Goal: Task Accomplishment & Management: Manage account settings

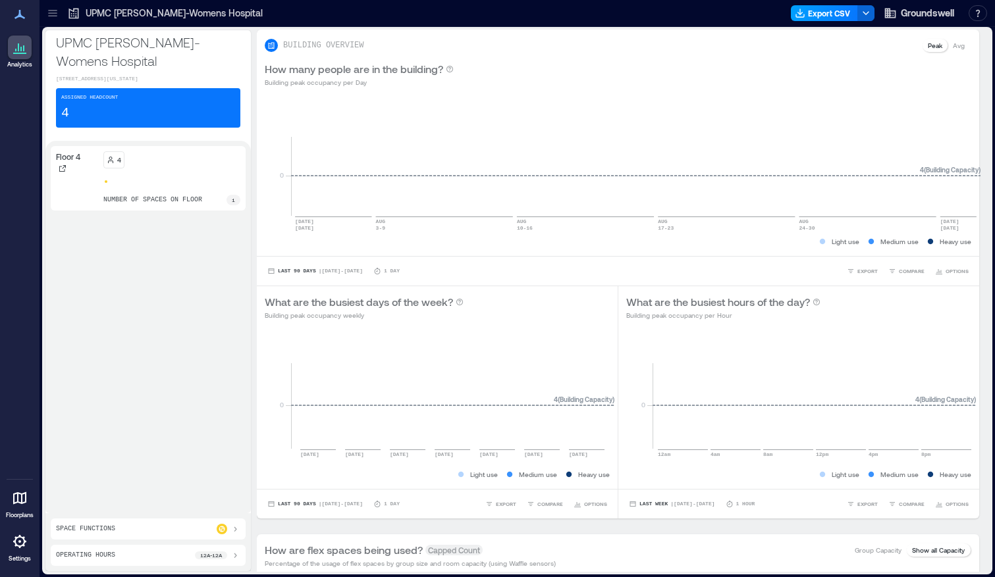
click at [831, 13] on button "Export CSV" at bounding box center [823, 13] width 67 height 16
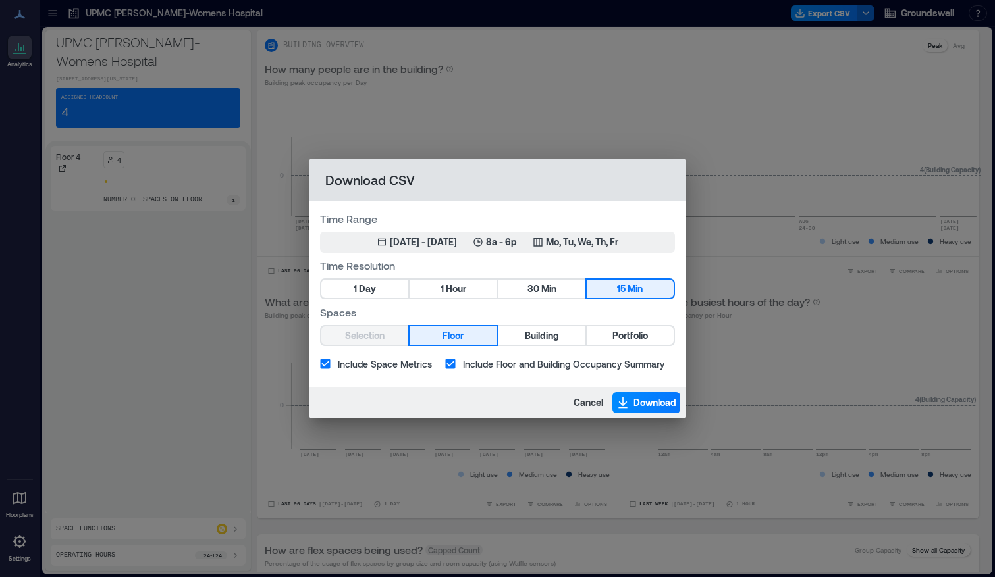
click at [756, 24] on div "Download CSV Time Range Jun 2, 2025 - [DATE] 8a - 6p Mo, Tu, We, Th, Fr Time Re…" at bounding box center [497, 288] width 995 height 577
click at [602, 103] on div "Download CSV Time Range Jun 2, 2025 - [DATE] 8a - 6p Mo, Tu, We, Th, Fr Time Re…" at bounding box center [497, 288] width 995 height 577
click at [584, 401] on span "Cancel" at bounding box center [588, 402] width 30 height 13
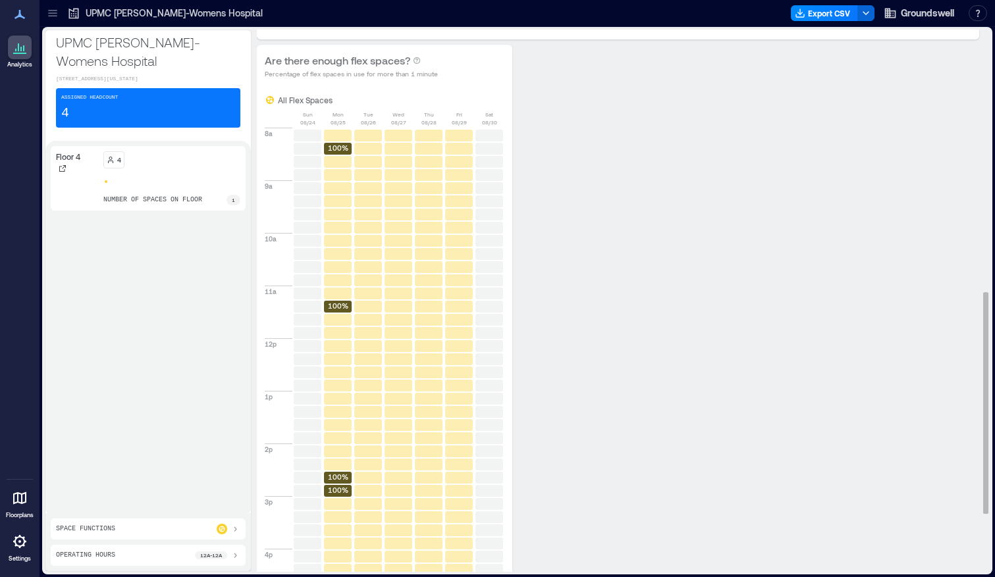
scroll to position [638, 0]
click at [328, 149] on text "100%" at bounding box center [338, 148] width 20 height 9
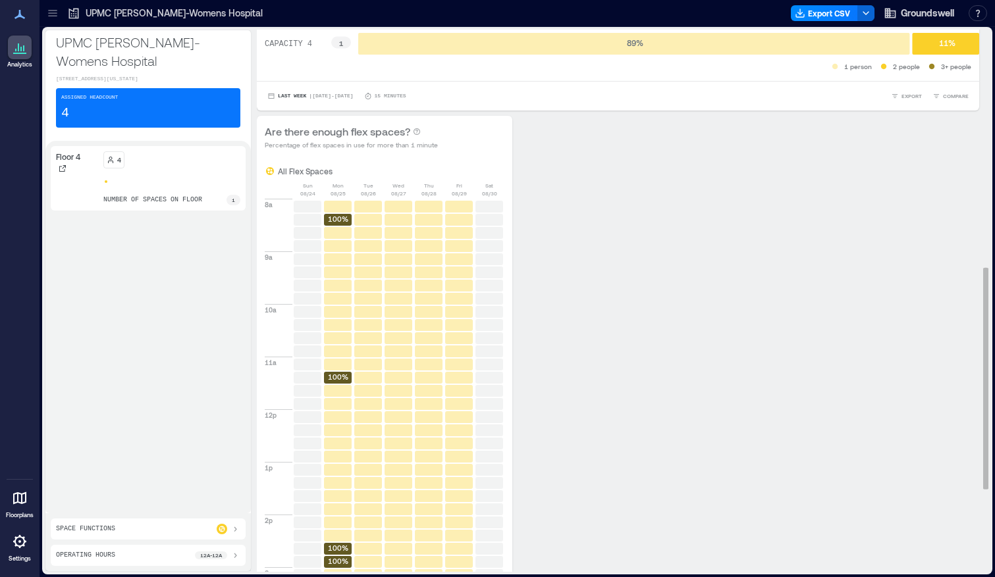
scroll to position [565, 0]
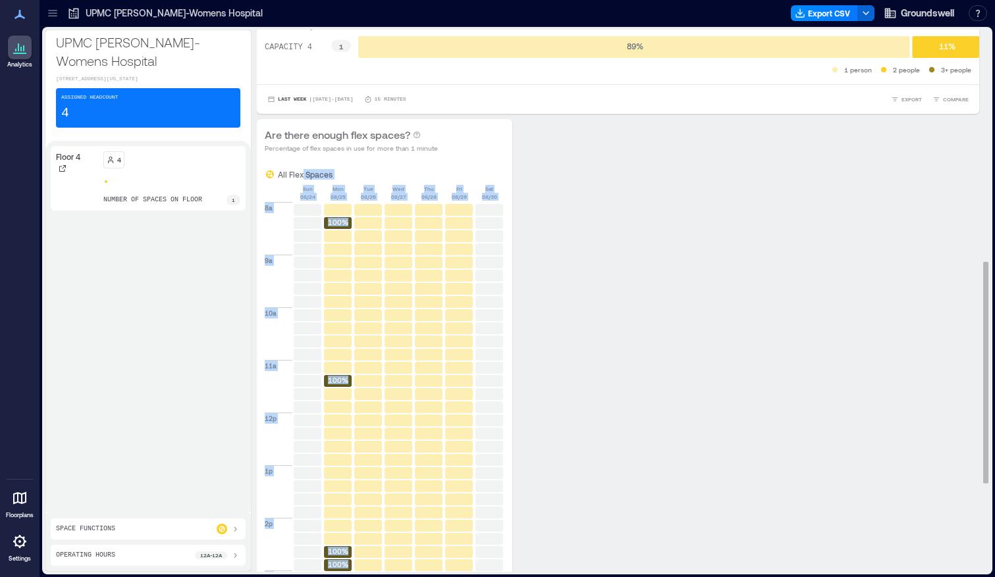
drag, startPoint x: 294, startPoint y: 179, endPoint x: 384, endPoint y: 277, distance: 132.8
click at [384, 277] on div "All Flex Spaces [DATE] [DATE] [DATE] [DATE] [DATE] [DATE] [DATE] 8a 9a 10a 11a …" at bounding box center [385, 454] width 240 height 571
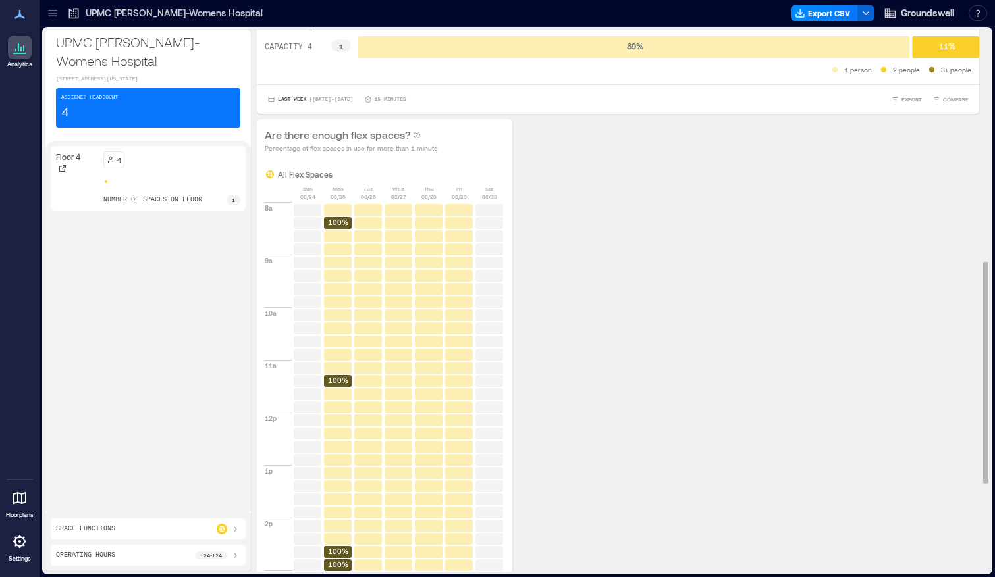
click at [349, 174] on div "All Flex Spaces" at bounding box center [385, 174] width 240 height 11
click at [336, 219] on text "100%" at bounding box center [338, 222] width 20 height 9
click at [842, 10] on button "Export CSV" at bounding box center [823, 13] width 67 height 16
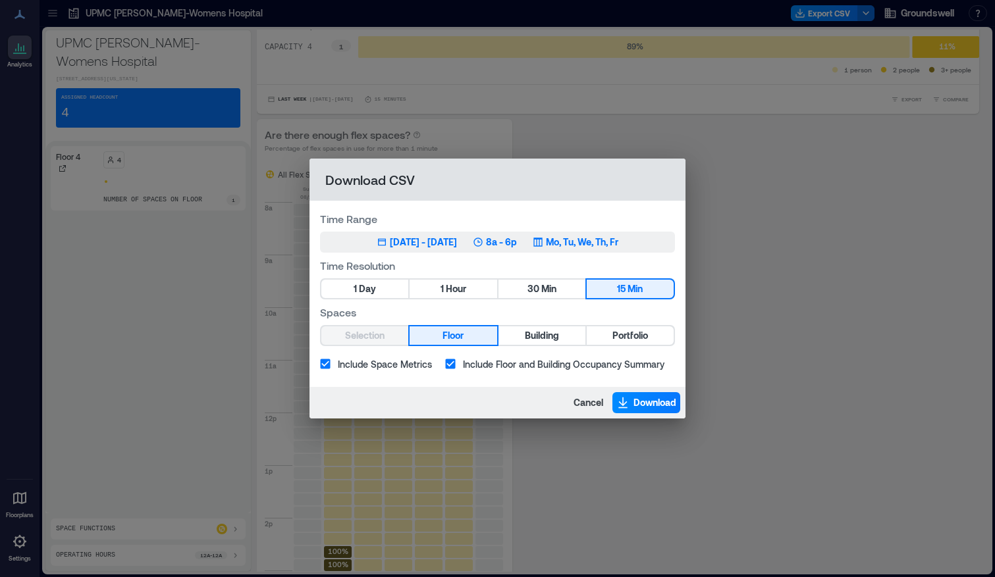
click at [390, 240] on div "[DATE] - [DATE]" at bounding box center [423, 242] width 67 height 13
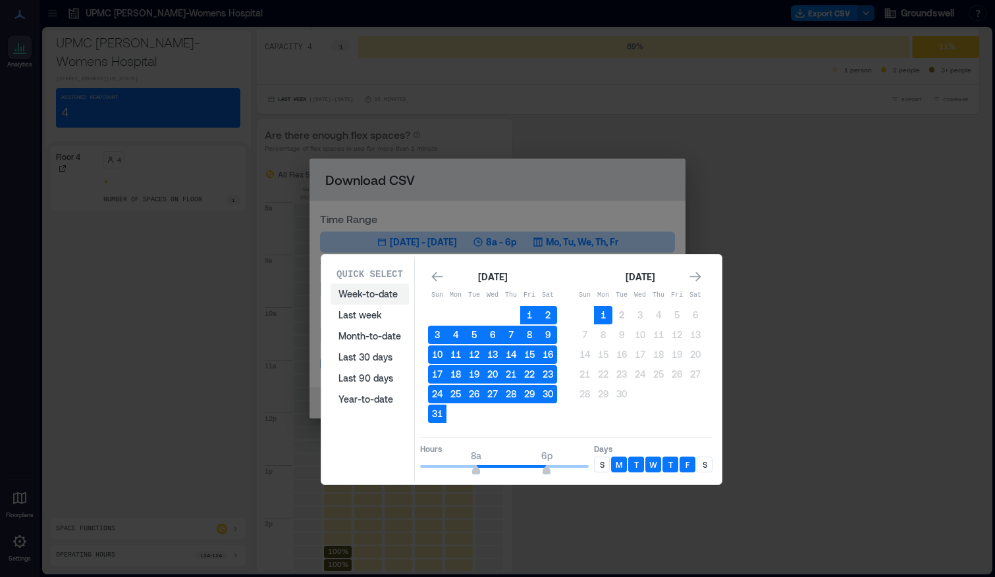
click at [373, 293] on button "Week-to-date" at bounding box center [369, 294] width 78 height 21
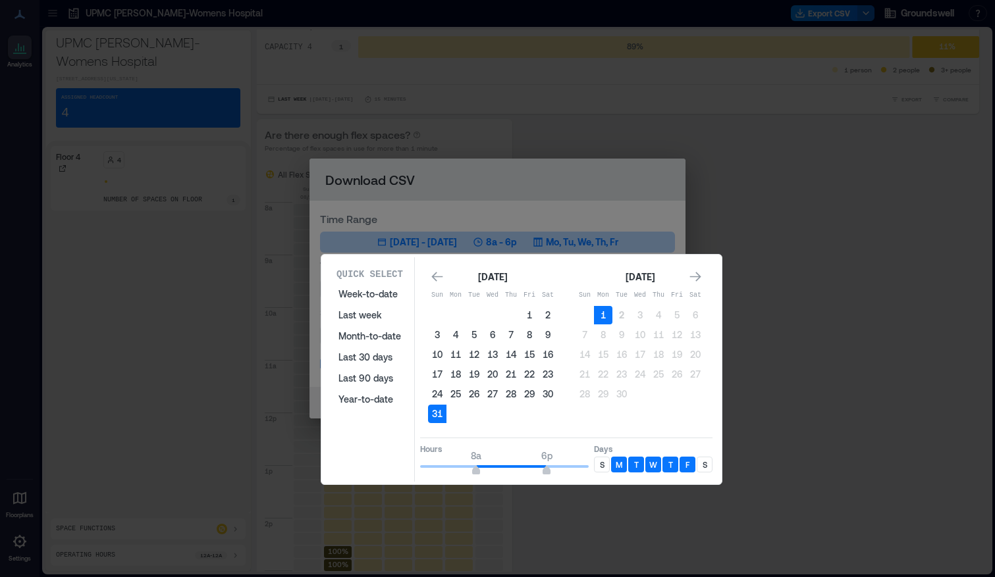
click at [701, 467] on div "S" at bounding box center [704, 465] width 16 height 16
click at [603, 465] on p "S" at bounding box center [602, 464] width 5 height 11
click at [454, 334] on button "4" at bounding box center [455, 335] width 18 height 18
click at [436, 355] on button "10" at bounding box center [437, 355] width 18 height 18
click at [548, 355] on button "16" at bounding box center [547, 355] width 18 height 18
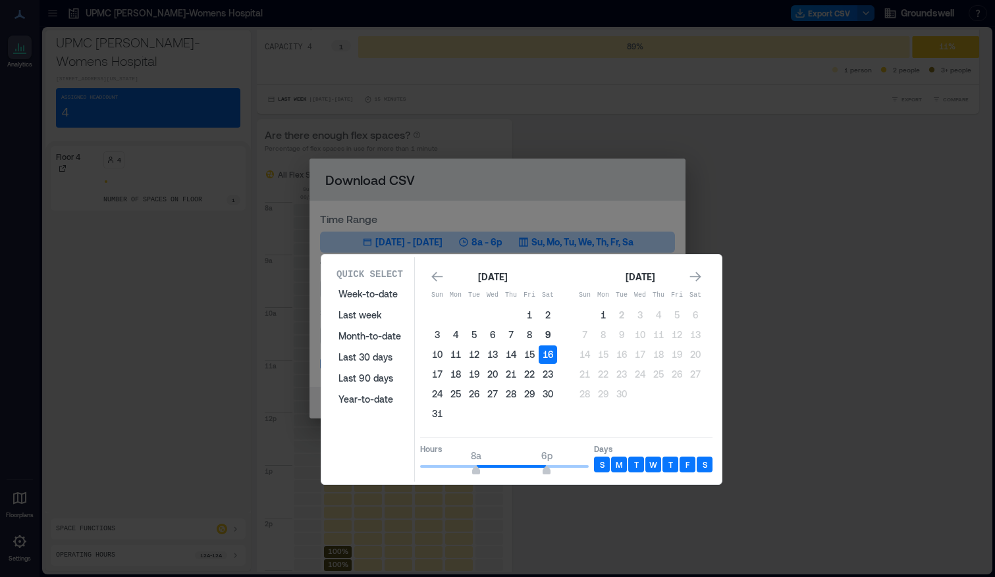
click at [550, 339] on button "9" at bounding box center [547, 335] width 18 height 18
click at [438, 373] on button "17" at bounding box center [437, 374] width 18 height 18
click at [553, 332] on button "9" at bounding box center [547, 335] width 18 height 18
type input "*"
drag, startPoint x: 476, startPoint y: 471, endPoint x: 418, endPoint y: 473, distance: 58.0
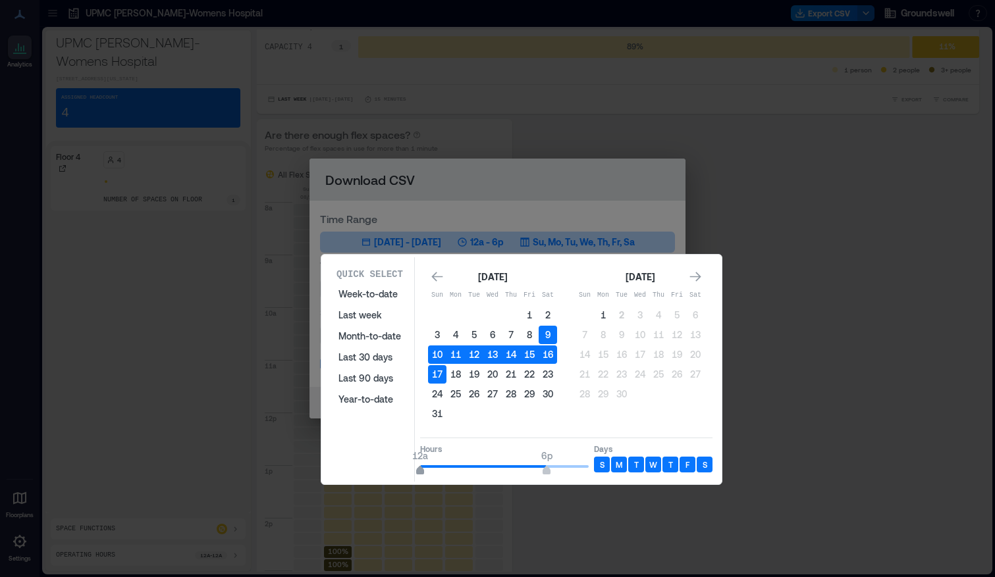
click at [418, 473] on span "12a" at bounding box center [420, 471] width 8 height 5
type input "**"
drag, startPoint x: 545, startPoint y: 468, endPoint x: 604, endPoint y: 469, distance: 59.2
click at [604, 469] on div "Hours 12a 12a Days S M T W T F S" at bounding box center [566, 457] width 292 height 39
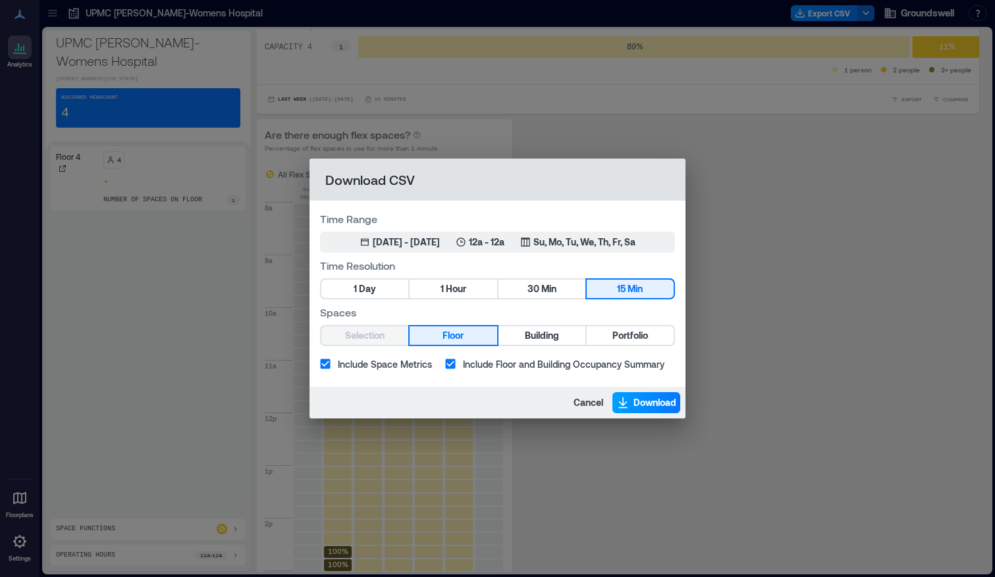
click at [662, 404] on span "Download" at bounding box center [654, 402] width 43 height 13
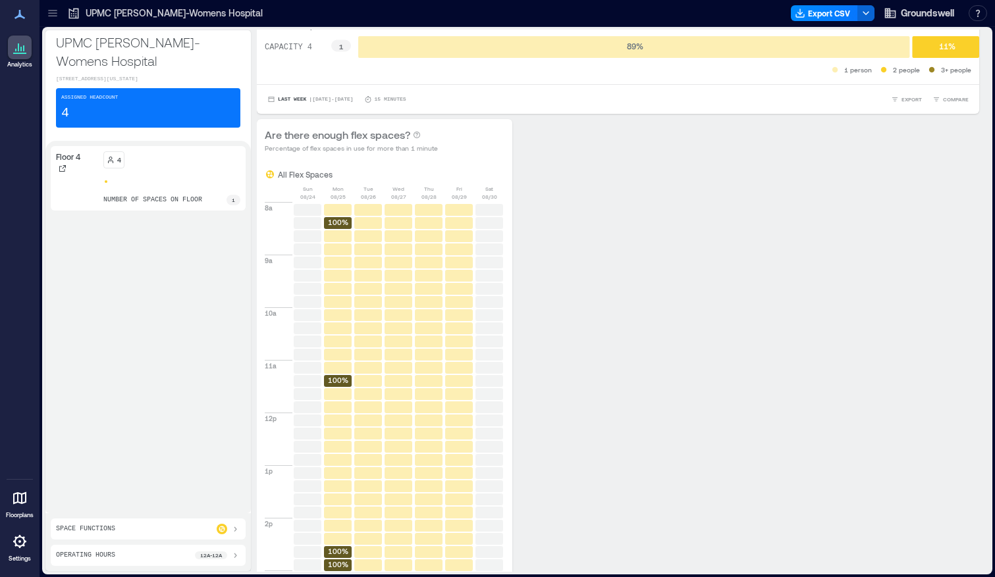
click at [16, 541] on icon at bounding box center [19, 541] width 13 height 13
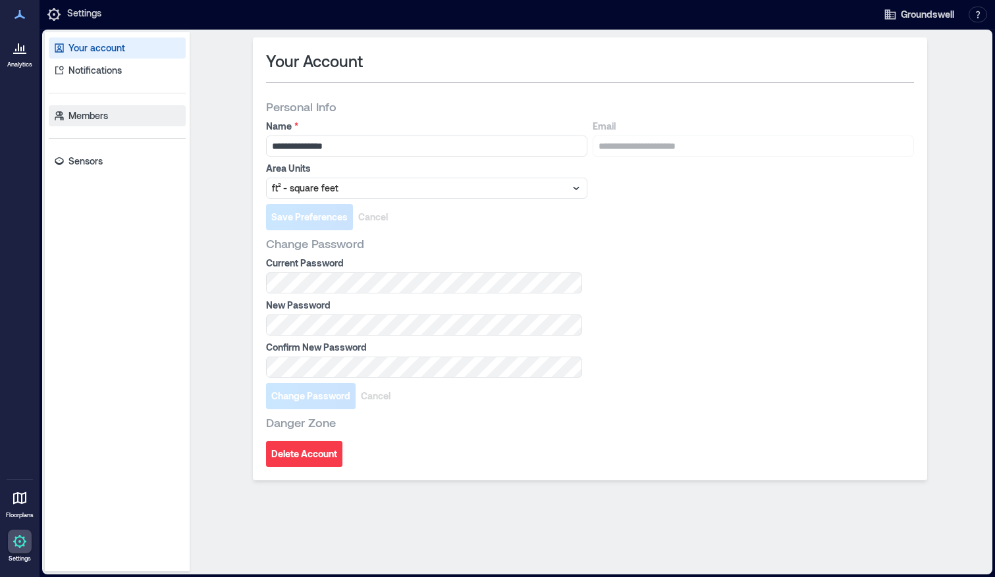
click at [90, 119] on p "Members" at bounding box center [87, 115] width 39 height 13
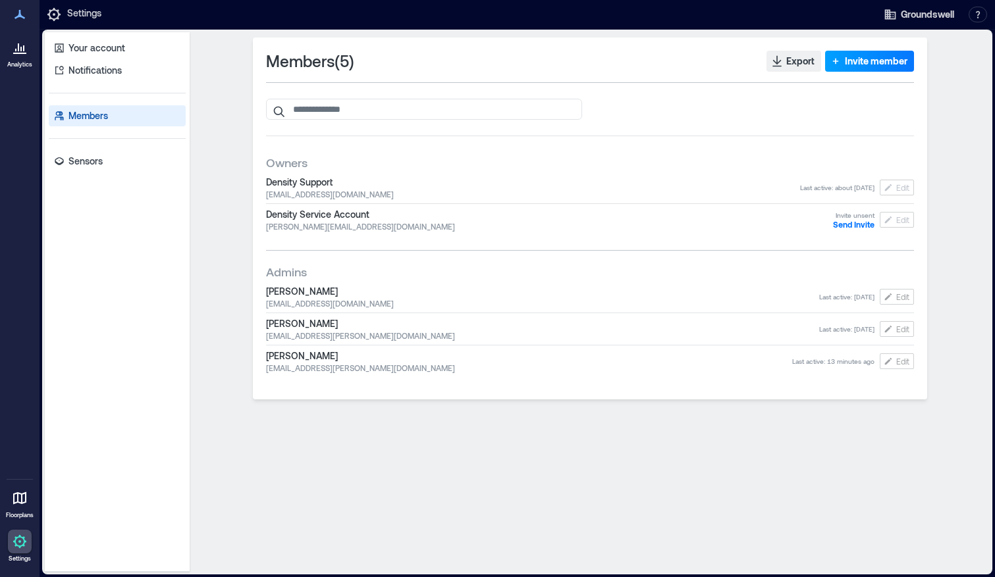
click at [883, 60] on span "Invite member" at bounding box center [875, 61] width 63 height 13
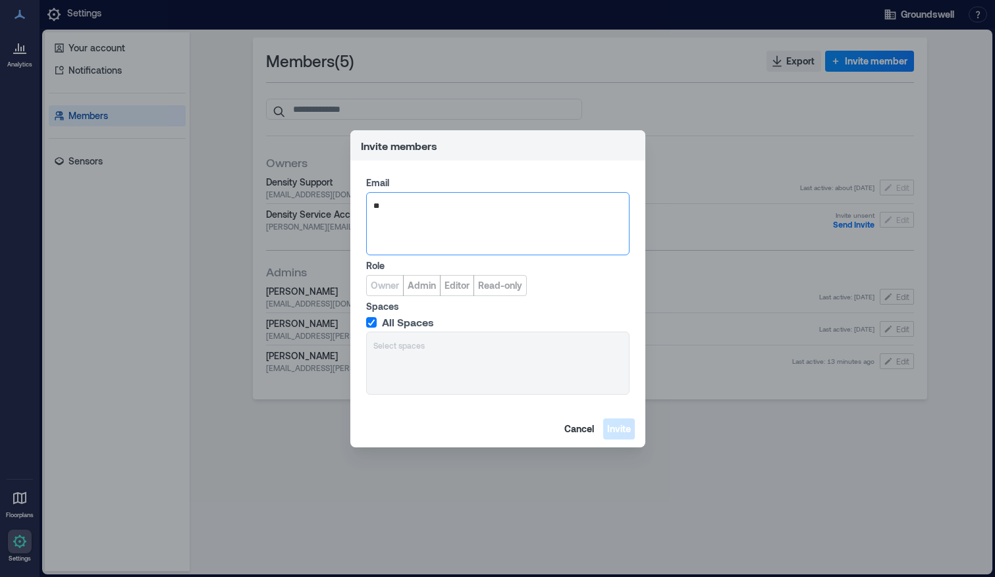
type input "***"
paste input "**********"
type input "**********"
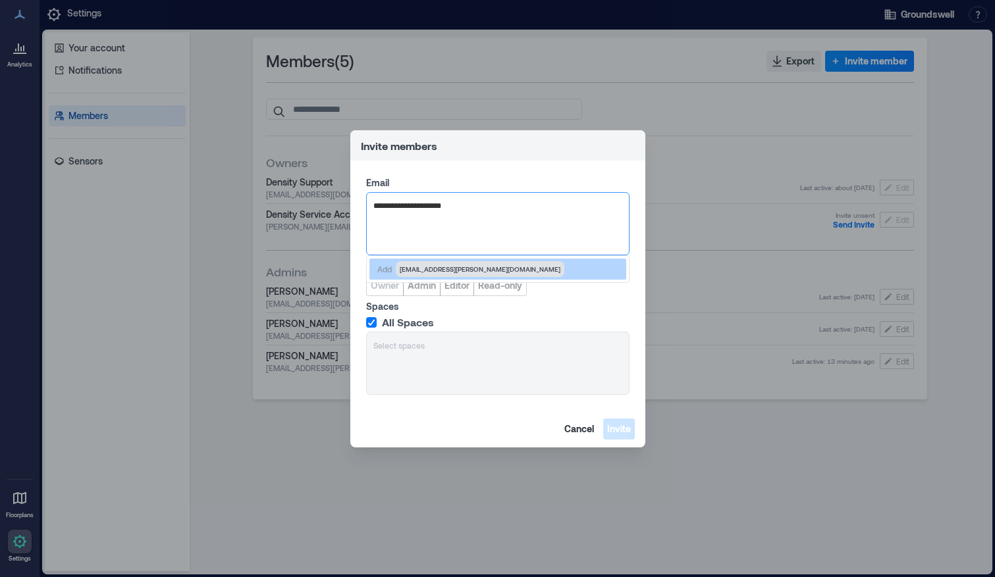
click at [455, 270] on span "[EMAIL_ADDRESS][PERSON_NAME][DOMAIN_NAME]" at bounding box center [480, 269] width 161 height 11
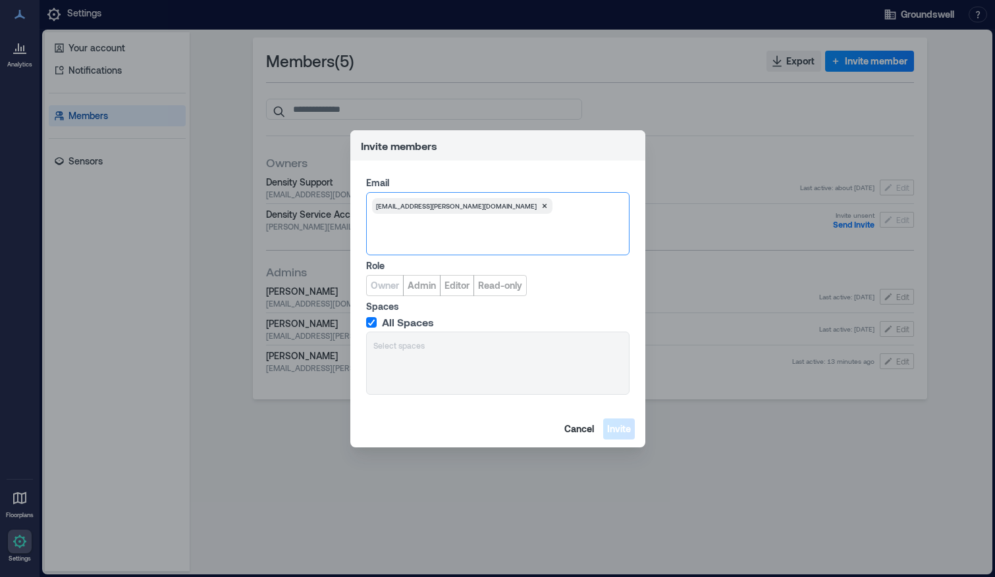
paste input "**********"
type input "**********"
click at [533, 229] on div "[EMAIL_ADDRESS][PERSON_NAME][DOMAIN_NAME]" at bounding box center [497, 223] width 263 height 63
click at [417, 288] on span "Admin" at bounding box center [421, 285] width 28 height 13
click at [484, 213] on div "[EMAIL_ADDRESS][PERSON_NAME][DOMAIN_NAME]" at bounding box center [497, 206] width 251 height 16
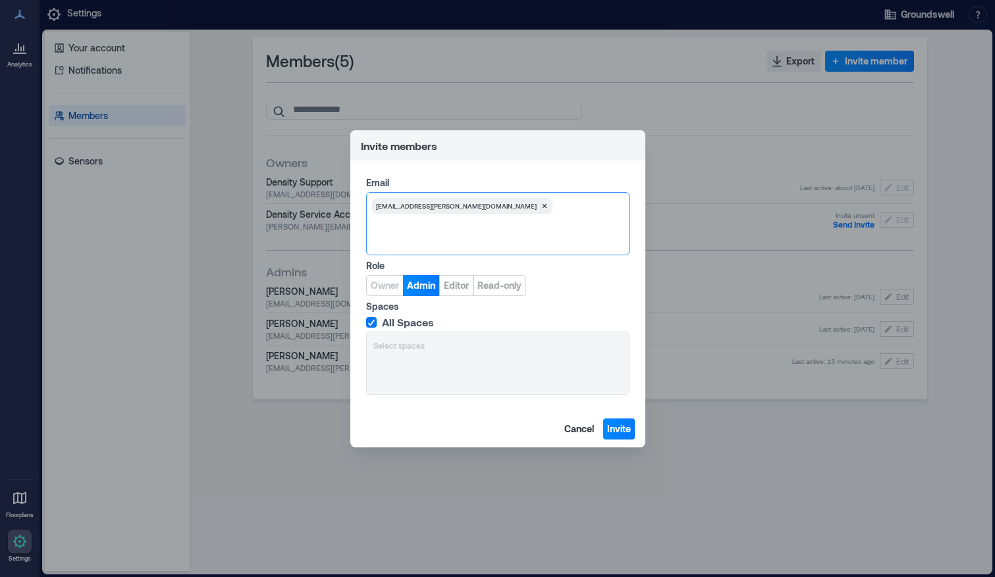
paste input "**********"
type input "**********"
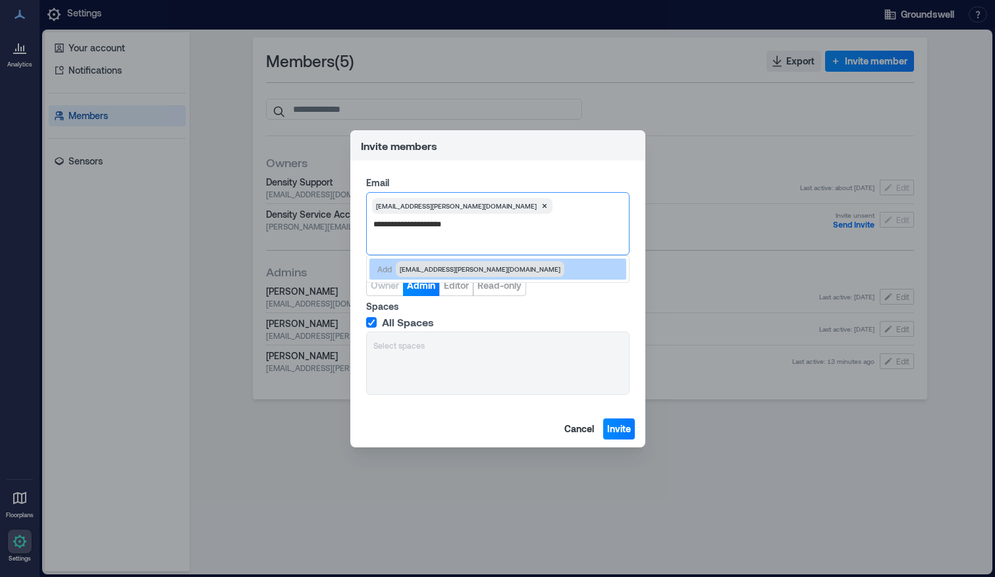
click at [443, 268] on span "[EMAIL_ADDRESS][PERSON_NAME][DOMAIN_NAME]" at bounding box center [480, 269] width 161 height 11
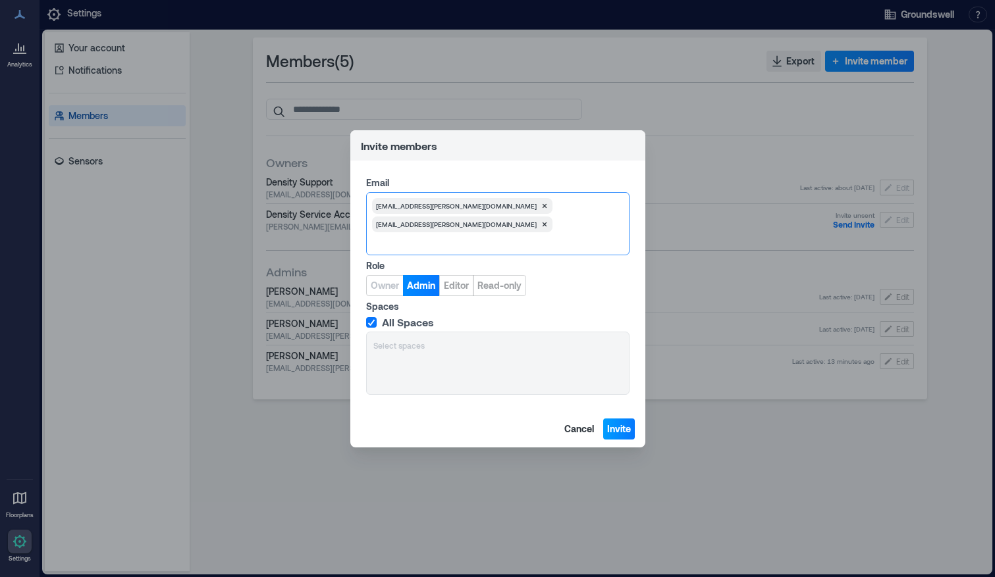
click at [621, 428] on span "Invite" at bounding box center [619, 429] width 24 height 13
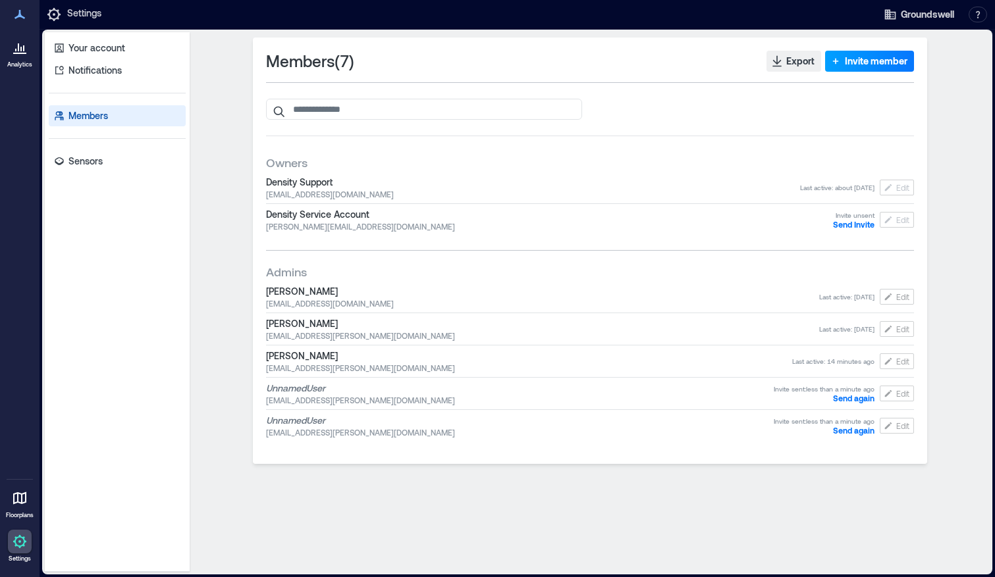
click at [870, 61] on span "Invite member" at bounding box center [875, 61] width 63 height 13
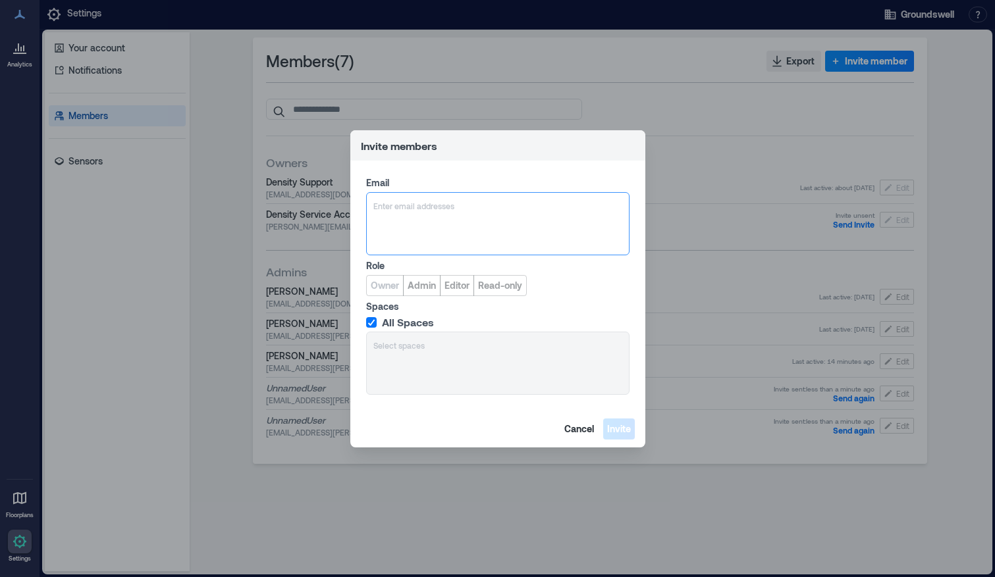
paste input "**********"
type input "**********"
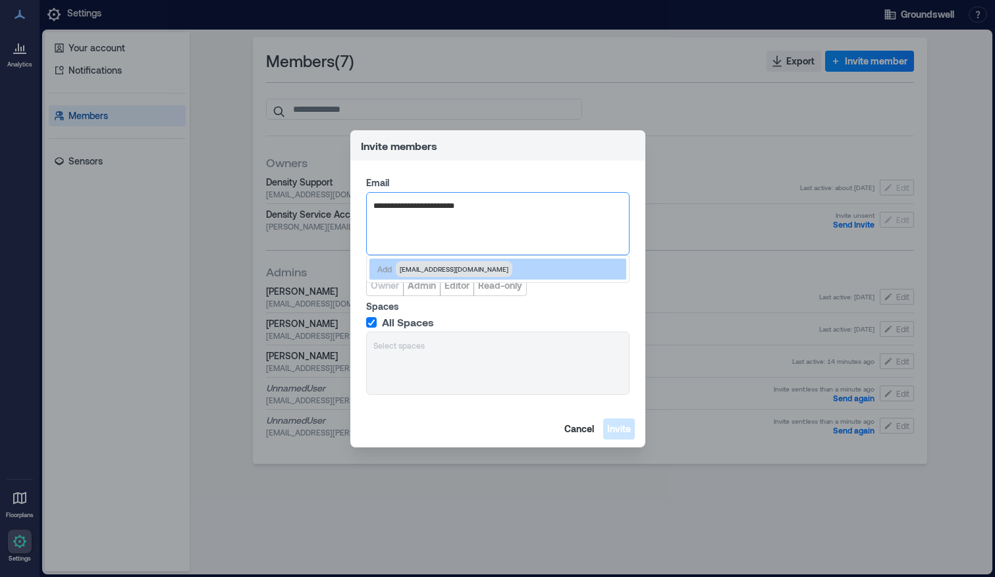
click at [444, 265] on span "[EMAIL_ADDRESS][DOMAIN_NAME]" at bounding box center [454, 269] width 109 height 11
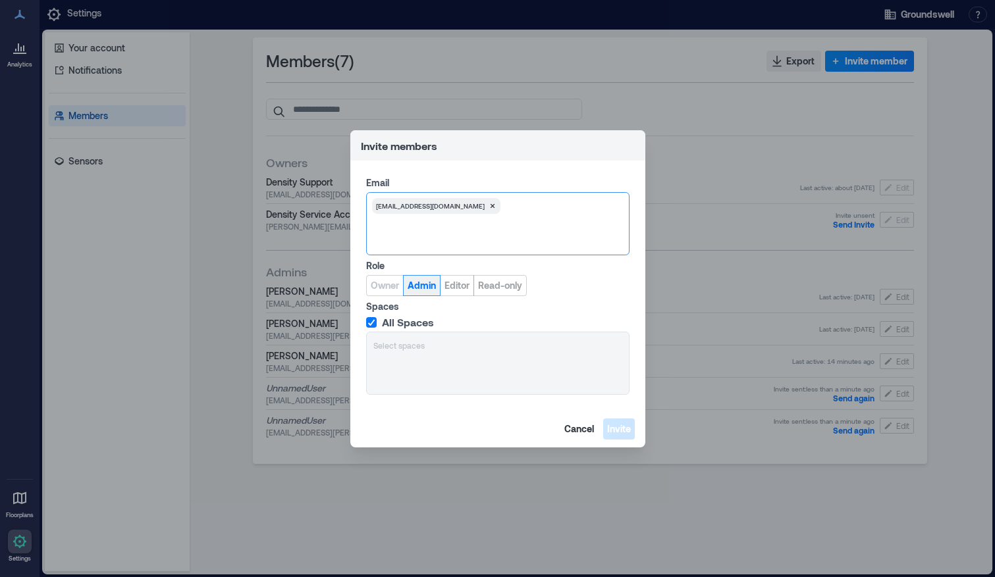
click at [419, 285] on span "Admin" at bounding box center [421, 285] width 28 height 13
click at [619, 429] on span "Invite" at bounding box center [619, 429] width 24 height 13
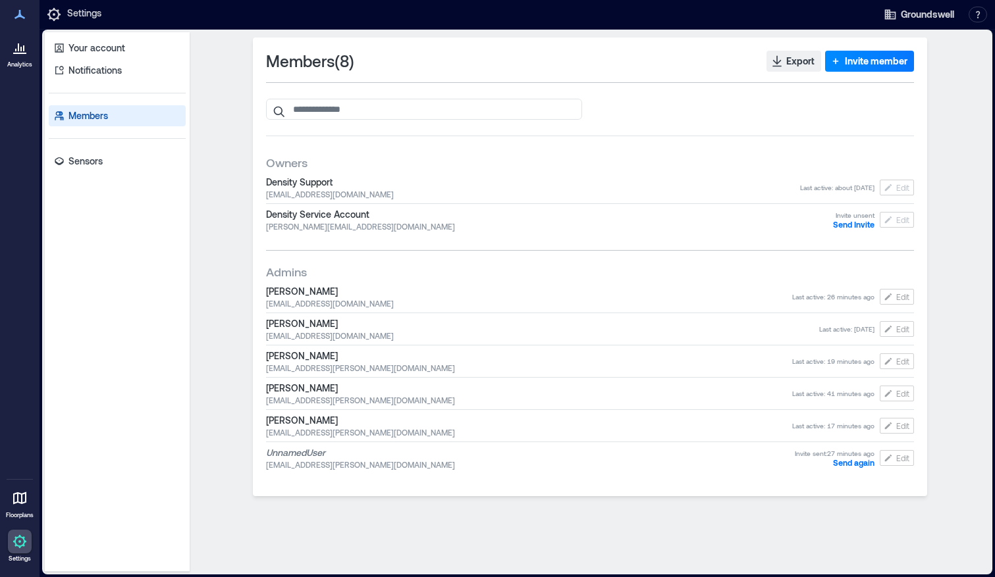
click at [18, 15] on icon at bounding box center [19, 14] width 11 height 9
click at [18, 72] on div "Analytics Floorplans Settings" at bounding box center [19, 288] width 39 height 577
click at [18, 51] on icon at bounding box center [18, 47] width 1 height 8
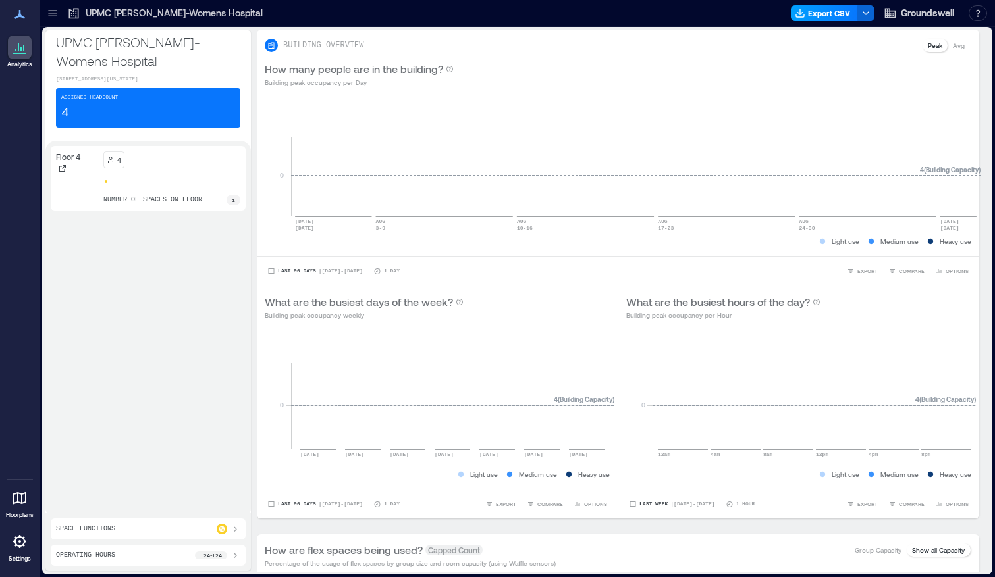
click at [841, 12] on button "Export CSV" at bounding box center [823, 13] width 67 height 16
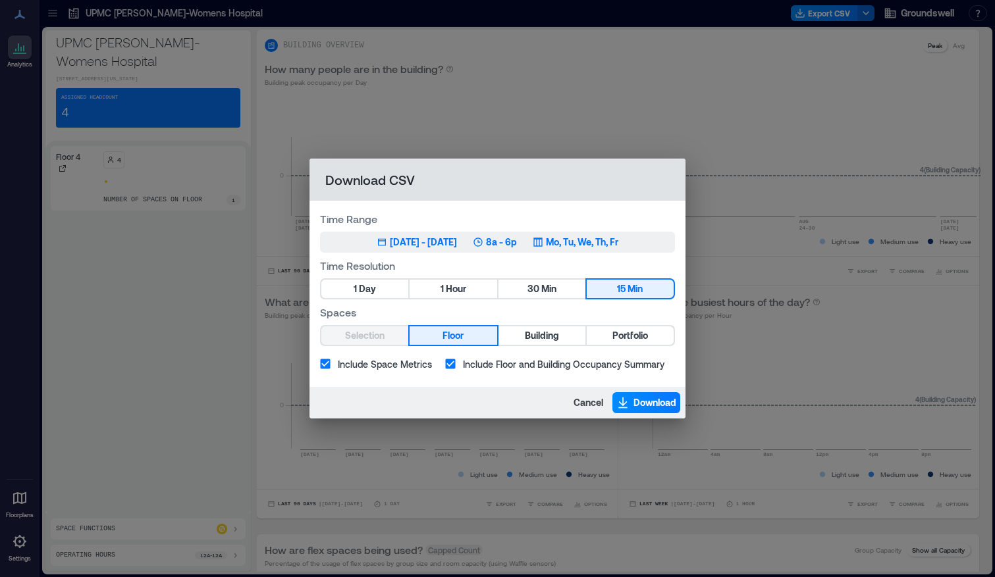
click at [517, 242] on p "8a - 6p" at bounding box center [501, 242] width 31 height 13
click at [545, 243] on div "Jun 2, 2025 - [DATE] 8a - 6p Mo, Tu, We, Th, Fr" at bounding box center [497, 242] width 242 height 13
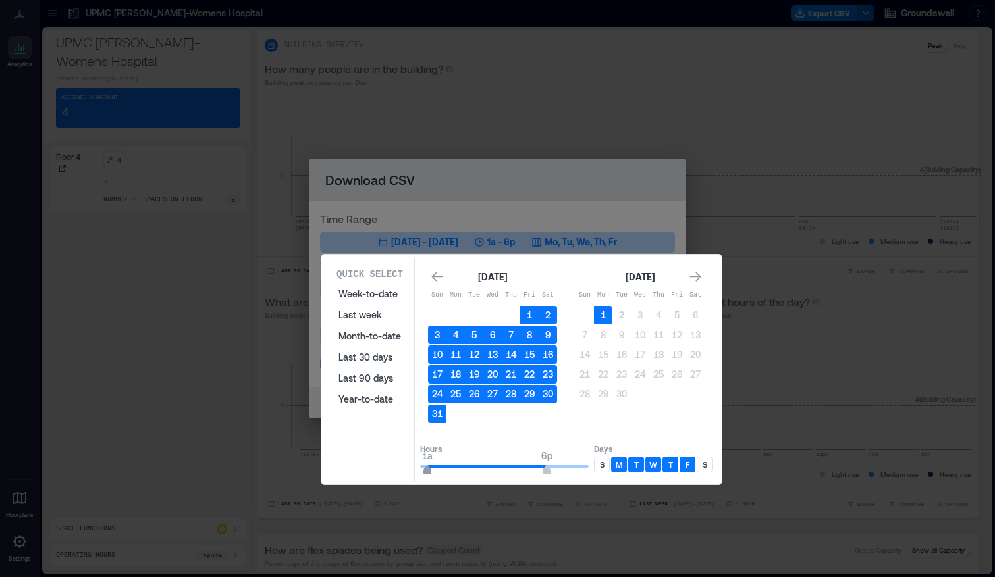
type input "*"
drag, startPoint x: 476, startPoint y: 468, endPoint x: 419, endPoint y: 468, distance: 56.6
click at [420, 468] on span "1a 6p" at bounding box center [504, 467] width 168 height 20
type input "**"
drag, startPoint x: 542, startPoint y: 474, endPoint x: 579, endPoint y: 472, distance: 36.9
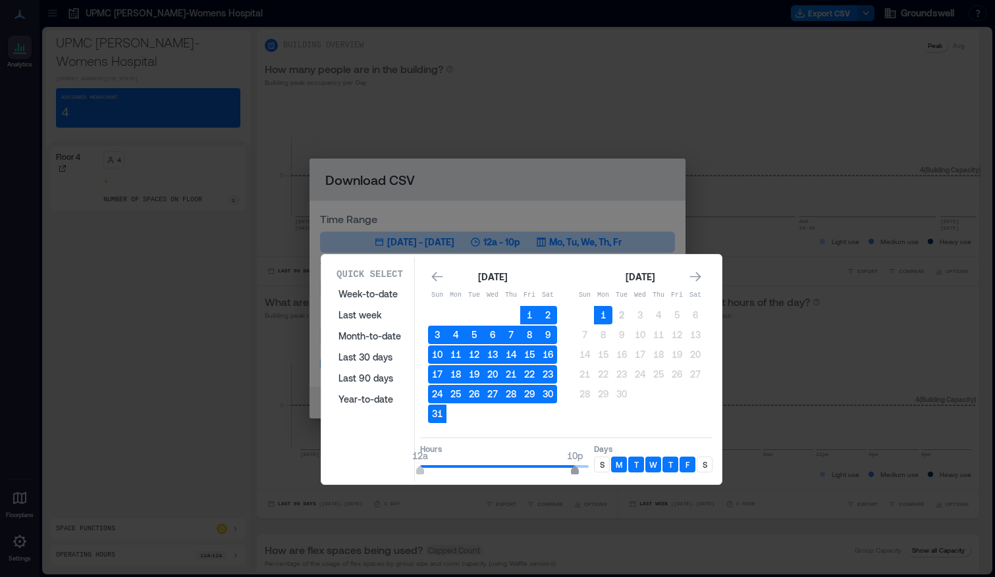
click at [579, 472] on span "12a 10p" at bounding box center [504, 467] width 168 height 20
click at [363, 316] on button "Last week" at bounding box center [369, 315] width 78 height 21
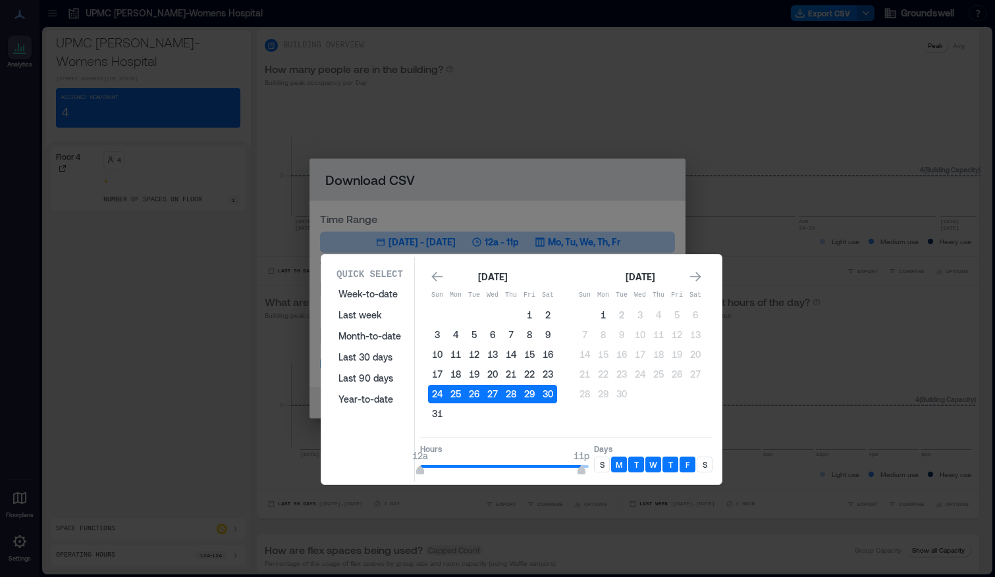
click at [608, 461] on div "S" at bounding box center [602, 465] width 16 height 16
click at [709, 467] on div "S" at bounding box center [704, 465] width 16 height 16
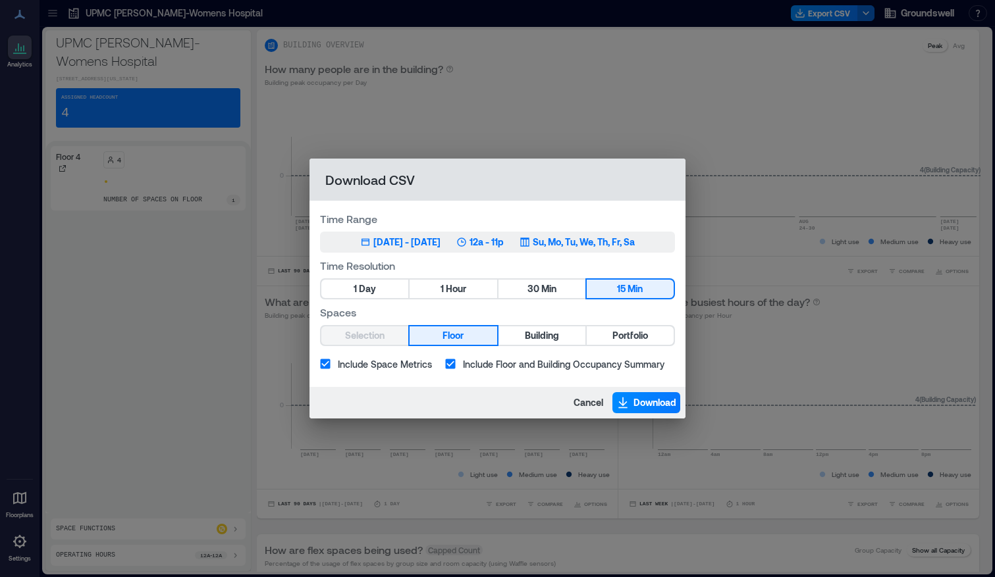
click at [557, 240] on div "Su, Mo, Tu, We, Th, Fr, Sa" at bounding box center [576, 242] width 115 height 13
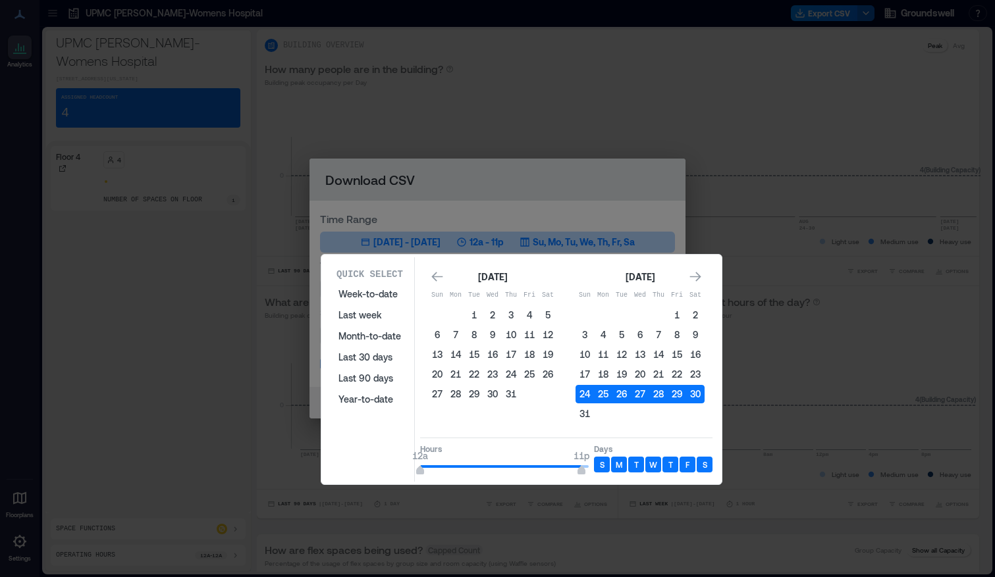
type input "**"
drag, startPoint x: 582, startPoint y: 471, endPoint x: 601, endPoint y: 473, distance: 19.2
click at [601, 473] on div "Hours 12a 12a Days S M T W T F S" at bounding box center [566, 457] width 292 height 39
